Goal: Task Accomplishment & Management: Manage account settings

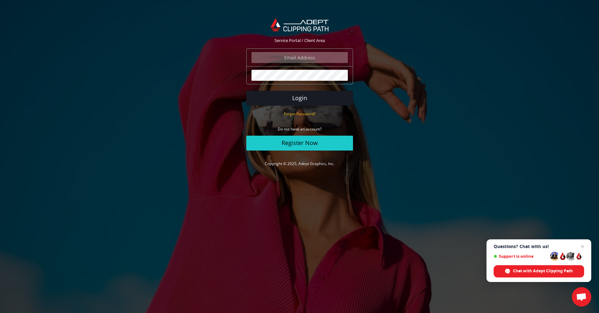
type input "[EMAIL_ADDRESS][DOMAIN_NAME]"
click at [294, 99] on button "Login" at bounding box center [299, 98] width 107 height 15
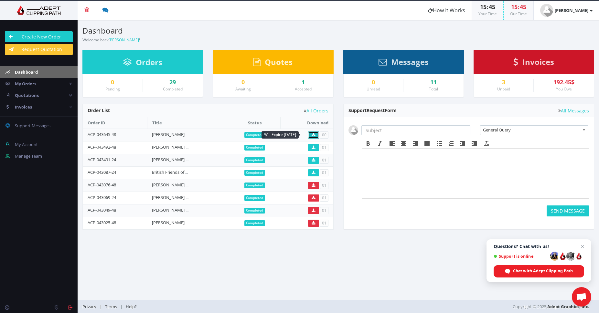
click at [313, 135] on icon at bounding box center [314, 135] width 4 height 4
click at [562, 10] on strong "[PERSON_NAME]" at bounding box center [572, 10] width 34 height 6
